Goal: Information Seeking & Learning: Learn about a topic

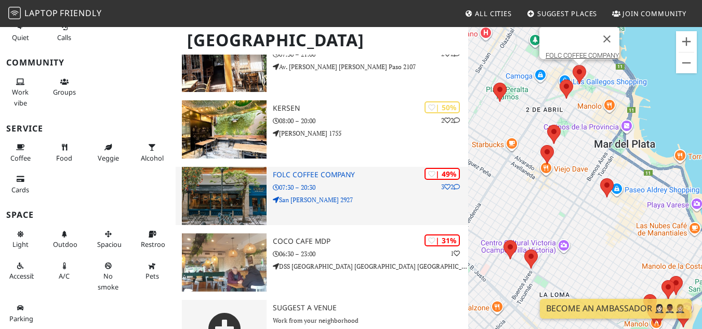
scroll to position [816, 0]
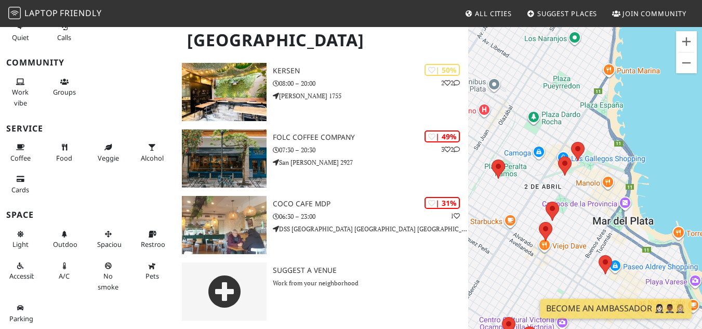
drag, startPoint x: 528, startPoint y: 187, endPoint x: 534, endPoint y: 250, distance: 63.7
click at [535, 253] on div at bounding box center [585, 190] width 234 height 329
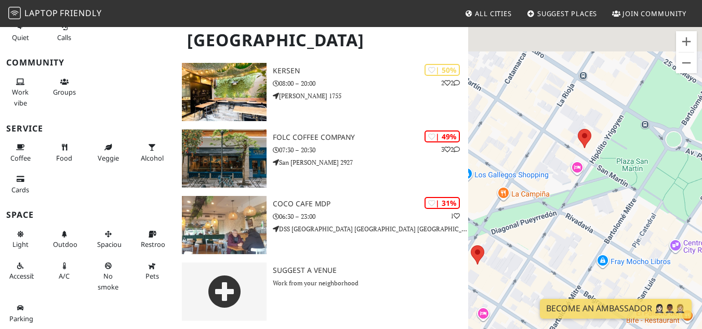
drag, startPoint x: 592, startPoint y: 159, endPoint x: 582, endPoint y: 162, distance: 9.7
click at [583, 213] on div at bounding box center [585, 190] width 234 height 329
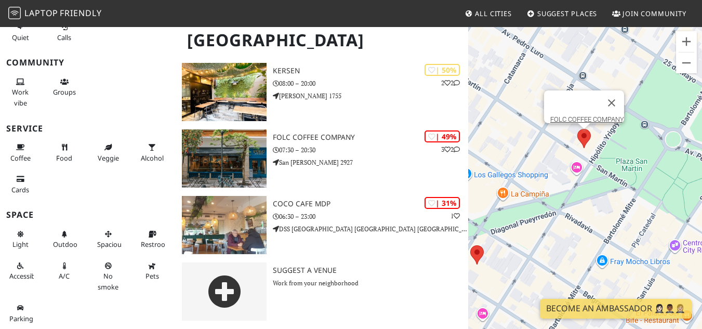
click at [577, 129] on area at bounding box center [577, 129] width 0 height 0
click at [574, 115] on link "FOLC COFFEE COMPANY" at bounding box center [587, 119] width 74 height 8
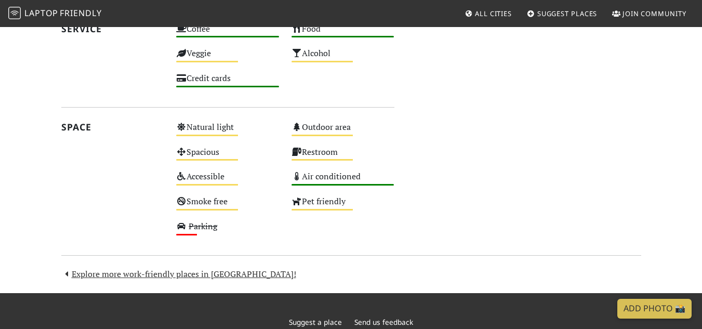
scroll to position [789, 0]
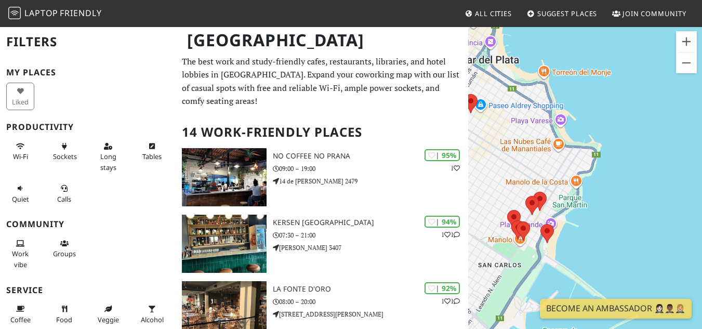
drag, startPoint x: 559, startPoint y: 217, endPoint x: 387, endPoint y: 113, distance: 201.6
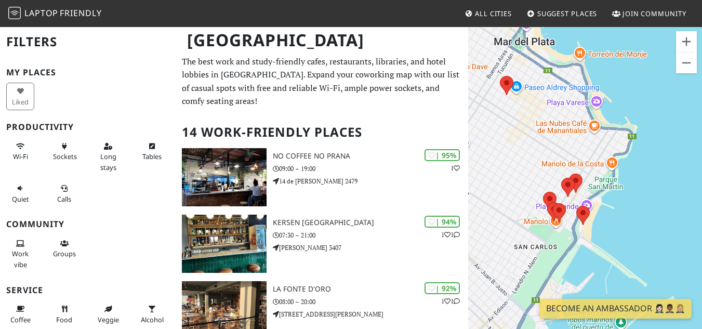
drag, startPoint x: 572, startPoint y: 173, endPoint x: 600, endPoint y: 174, distance: 28.6
click at [615, 157] on div at bounding box center [585, 190] width 234 height 329
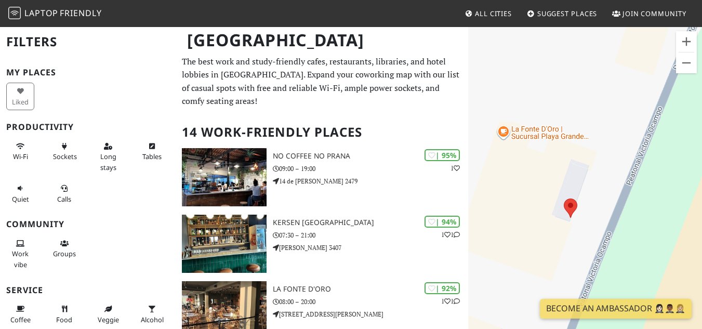
drag, startPoint x: 566, startPoint y: 240, endPoint x: 677, endPoint y: 174, distance: 128.8
click at [677, 174] on div at bounding box center [585, 190] width 234 height 329
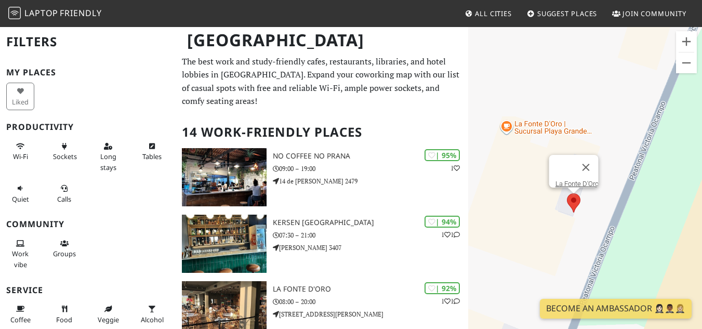
click at [567, 193] on area at bounding box center [567, 193] width 0 height 0
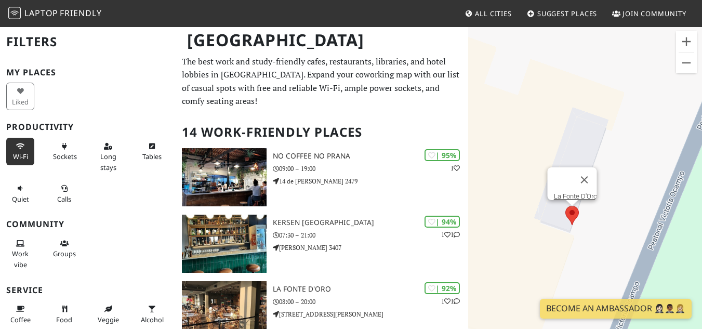
click at [20, 147] on icon at bounding box center [20, 146] width 8 height 7
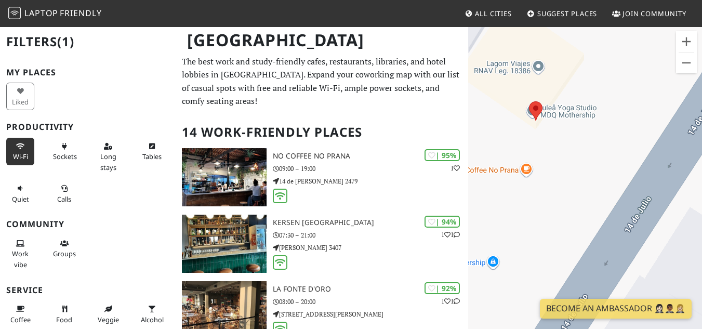
click at [23, 146] on icon at bounding box center [20, 146] width 8 height 7
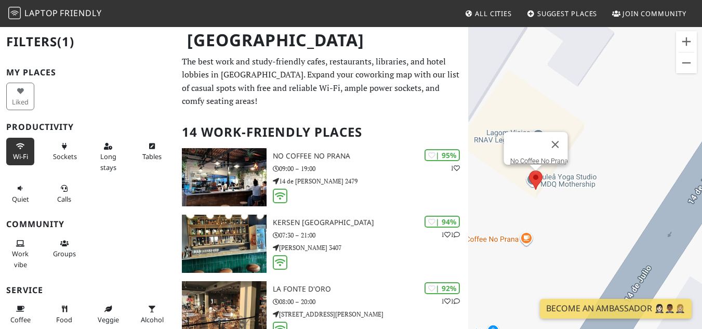
click at [529, 170] on area at bounding box center [529, 170] width 0 height 0
click at [534, 157] on link "No Coffee No Prana" at bounding box center [538, 161] width 58 height 8
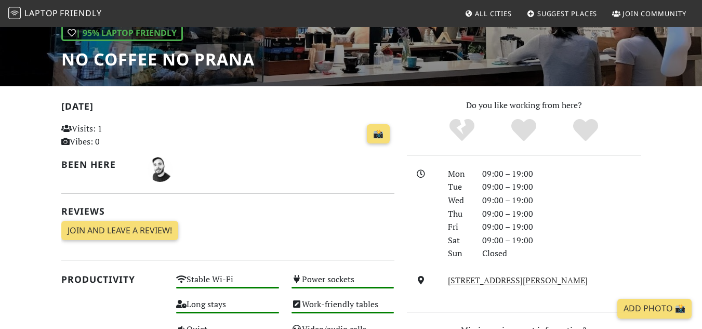
scroll to position [312, 0]
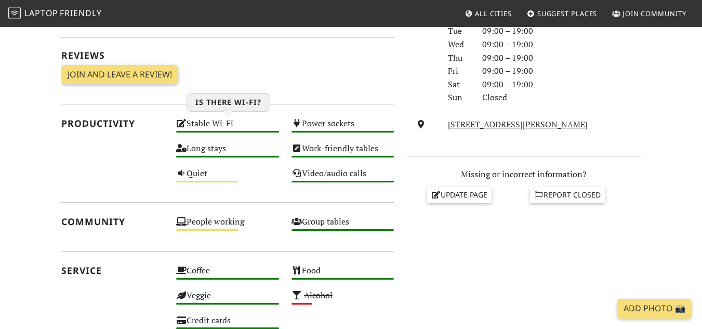
click at [202, 126] on div "Stable Wi-Fi High" at bounding box center [227, 128] width 115 height 25
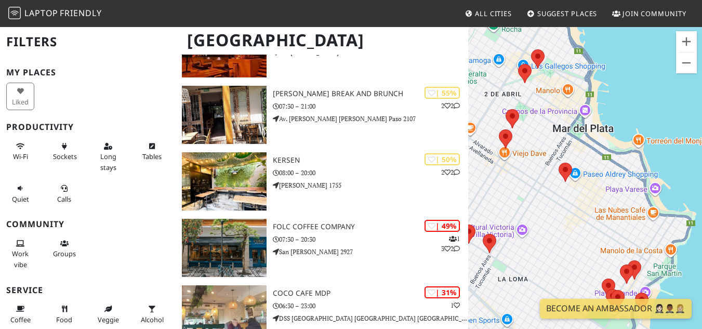
scroll to position [779, 0]
